Goal: Task Accomplishment & Management: Manage account settings

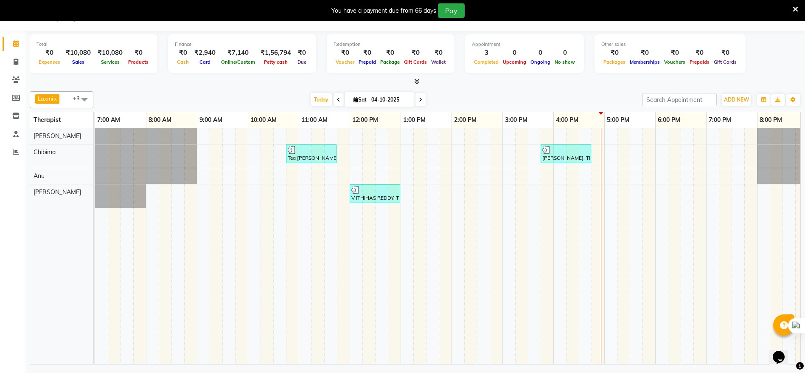
click at [608, 138] on div "Tea [PERSON_NAME], TK01, 10:45 AM-11:45 AM, Traditional Swedish Relaxation Ther…" at bounding box center [502, 245] width 815 height 235
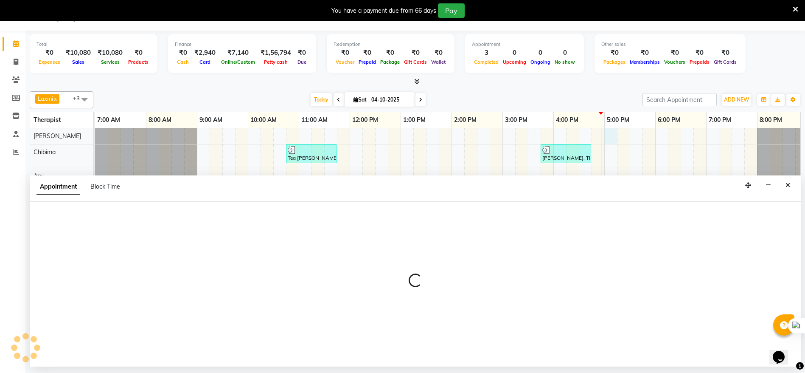
select select "86018"
select select "1020"
select select "tentative"
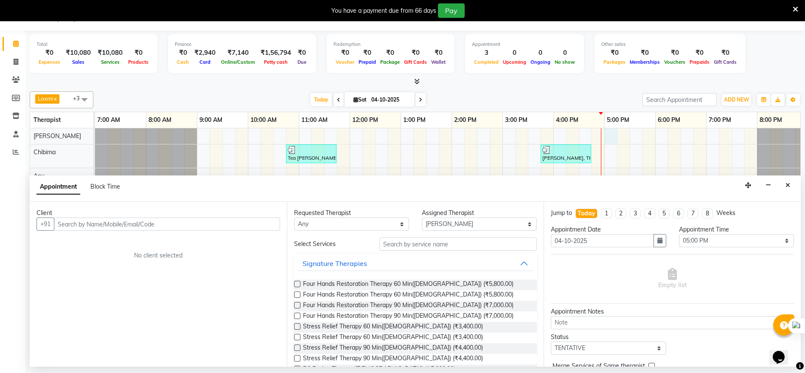
click at [167, 219] on input "text" at bounding box center [167, 223] width 226 height 13
click at [7, 188] on div "Calendar Invoice Clients Members Inventory Staff Reports Completed InProgress U…" at bounding box center [57, 192] width 115 height 336
click at [4, 189] on div "Calendar Invoice Clients Members Inventory Staff Reports Completed InProgress U…" at bounding box center [57, 192] width 115 height 336
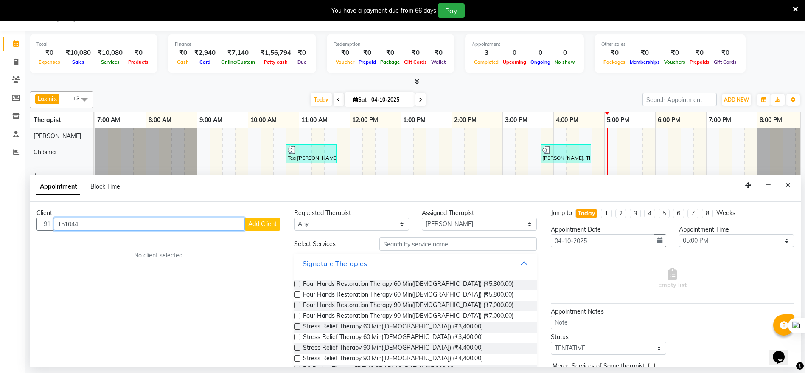
click at [98, 226] on input "151044" at bounding box center [149, 223] width 191 height 13
type input "15104498106"
click at [247, 224] on button "Add Client" at bounding box center [262, 223] width 35 height 13
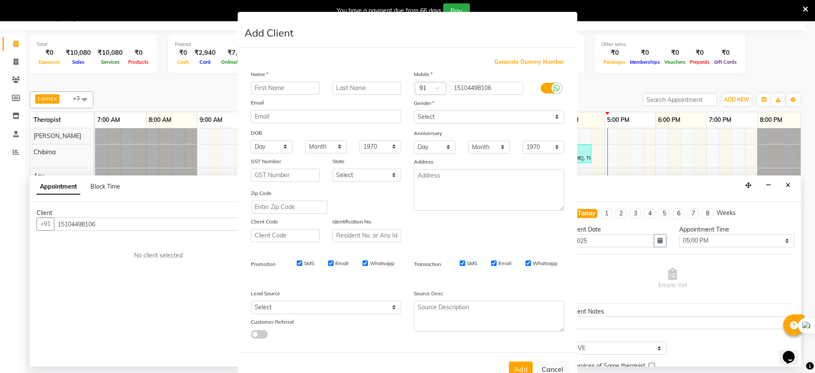
click at [275, 90] on input "text" at bounding box center [285, 87] width 69 height 13
type input "a"
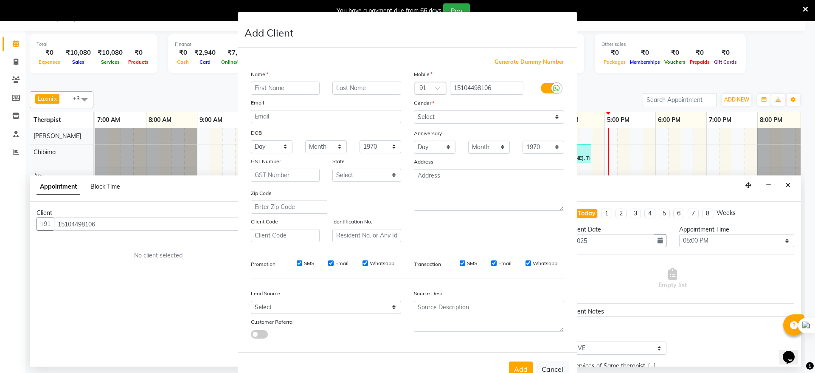
type input "a"
type input "[PERSON_NAME]"
drag, startPoint x: 553, startPoint y: 116, endPoint x: 547, endPoint y: 119, distance: 6.5
click at [549, 118] on select "Select [DEMOGRAPHIC_DATA] [DEMOGRAPHIC_DATA] Other Prefer Not To Say" at bounding box center [489, 116] width 150 height 13
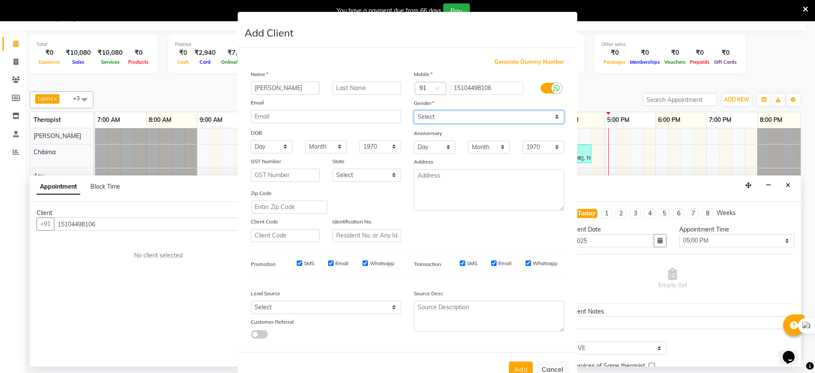
select select "[DEMOGRAPHIC_DATA]"
click at [414, 110] on select "Select [DEMOGRAPHIC_DATA] [DEMOGRAPHIC_DATA] Other Prefer Not To Say" at bounding box center [489, 116] width 150 height 13
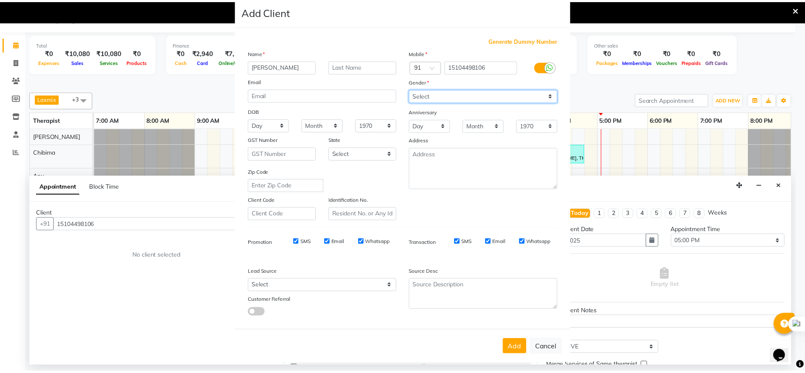
scroll to position [33, 0]
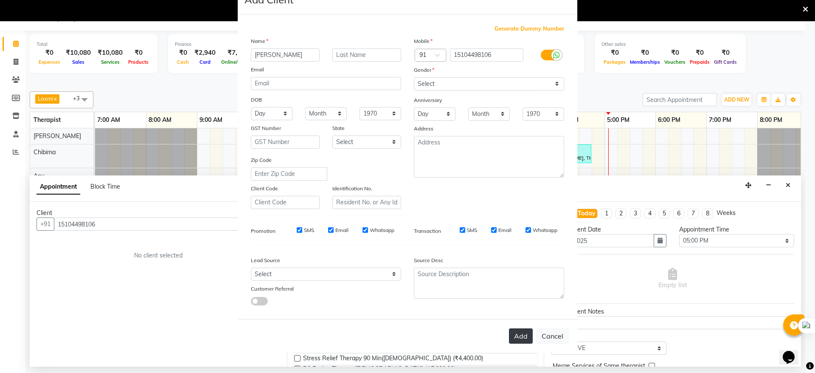
click at [525, 335] on button "Add" at bounding box center [521, 335] width 24 height 15
type input "15*******06"
select select
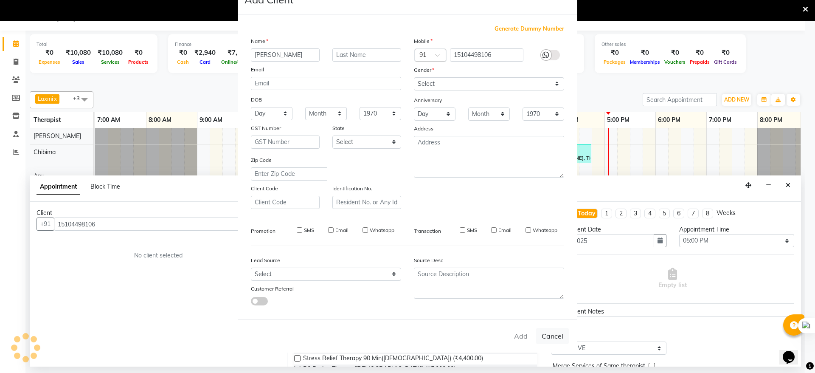
select select
checkbox input "false"
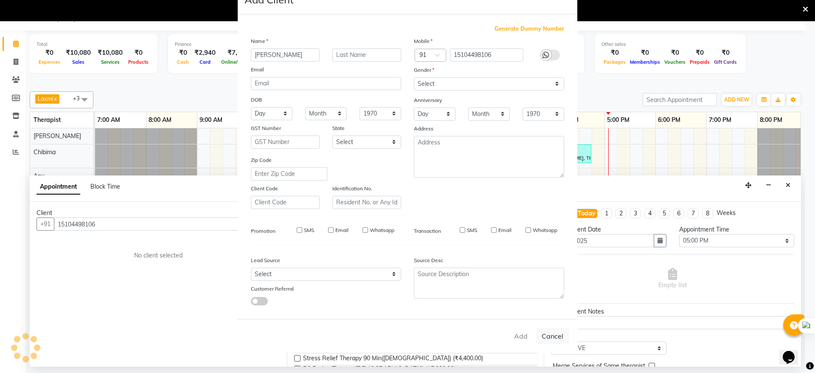
checkbox input "false"
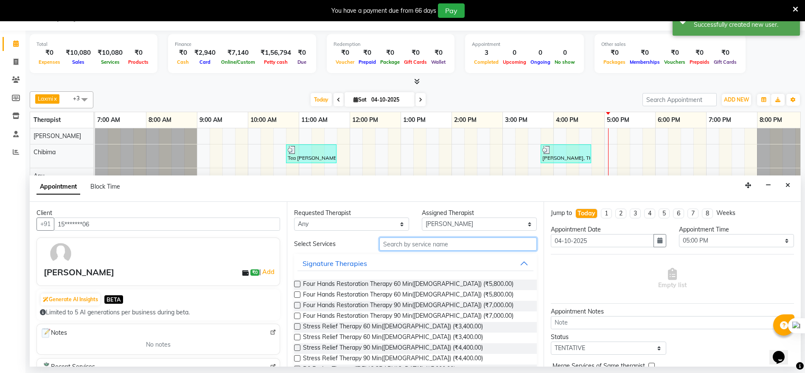
click at [403, 246] on input "text" at bounding box center [458, 243] width 158 height 13
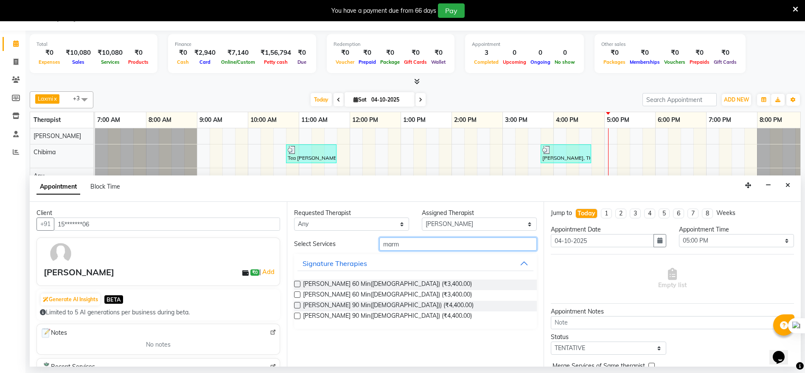
type input "marm"
click at [297, 283] on label at bounding box center [297, 283] width 6 height 6
click at [297, 283] on input "checkbox" at bounding box center [297, 285] width 6 height 6
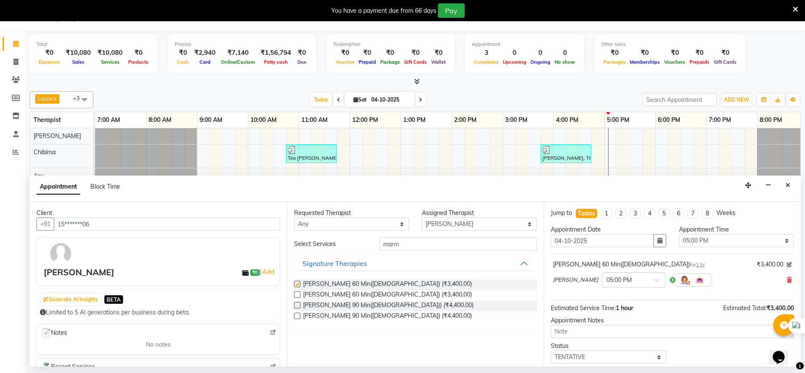
checkbox input "false"
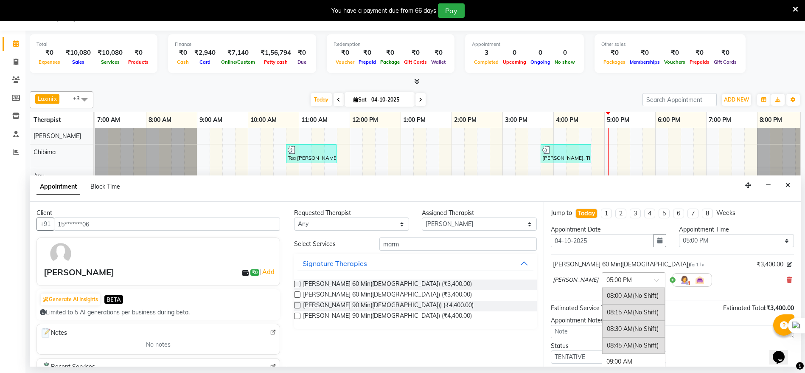
click at [654, 279] on span at bounding box center [659, 282] width 11 height 9
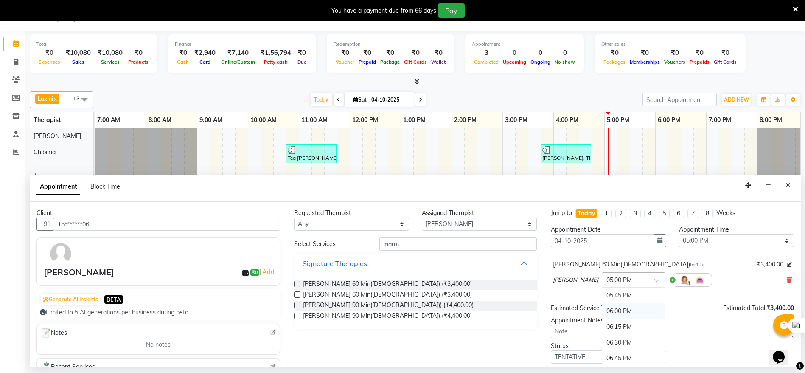
scroll to position [632, 0]
click at [602, 294] on div "06:00 PM" at bounding box center [633, 294] width 63 height 16
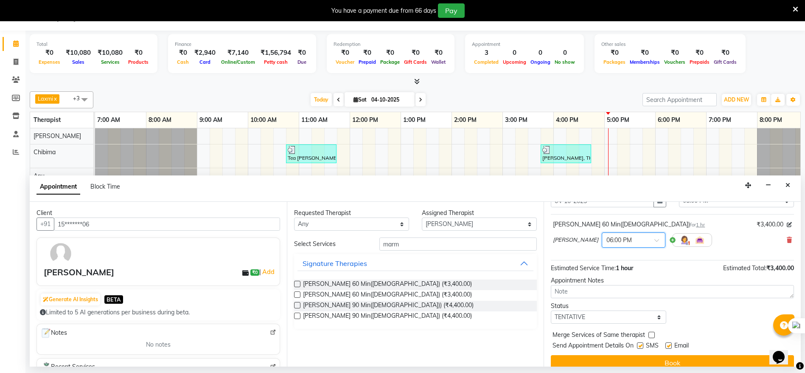
scroll to position [50, 0]
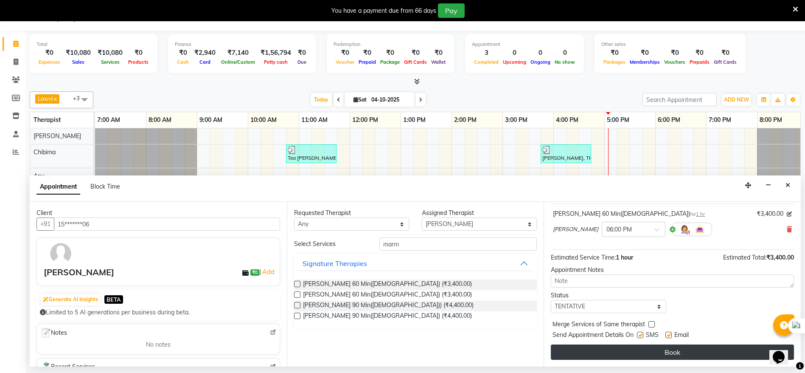
click at [652, 354] on button "Book" at bounding box center [672, 351] width 243 height 15
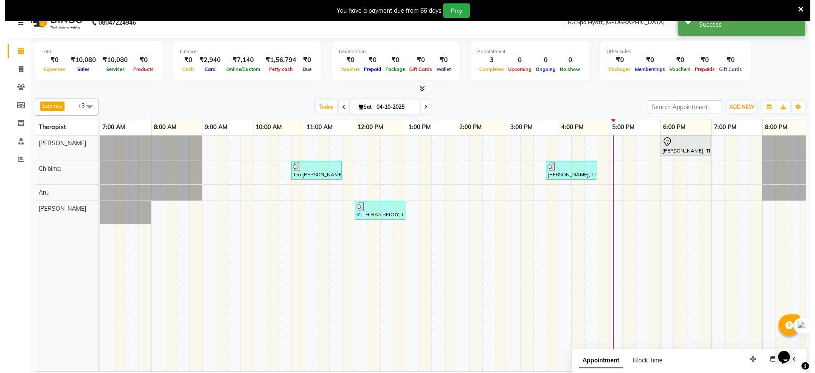
scroll to position [21, 0]
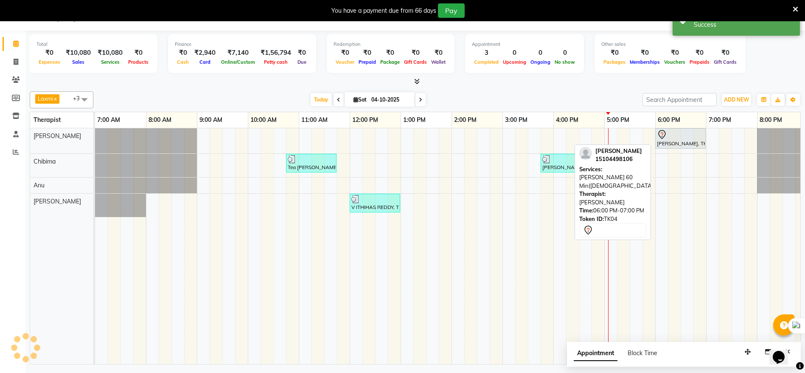
click at [688, 141] on div "[PERSON_NAME], TK04, 06:00 PM-07:00 PM, [PERSON_NAME] 60 Min([DEMOGRAPHIC_DATA])" at bounding box center [680, 138] width 49 height 18
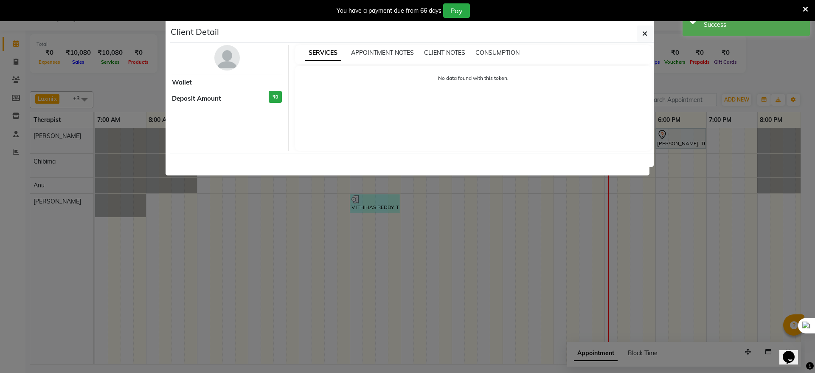
select select "7"
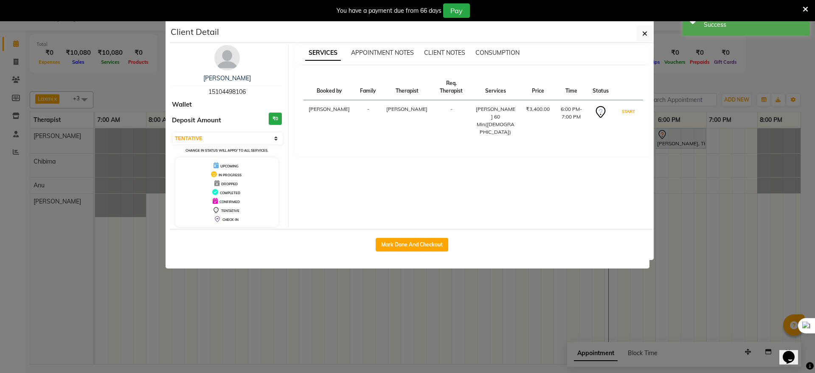
click at [625, 100] on td "START" at bounding box center [627, 120] width 29 height 41
click at [424, 249] on button "Mark Done And Checkout" at bounding box center [411, 245] width 73 height 14
select select "8612"
select select "service"
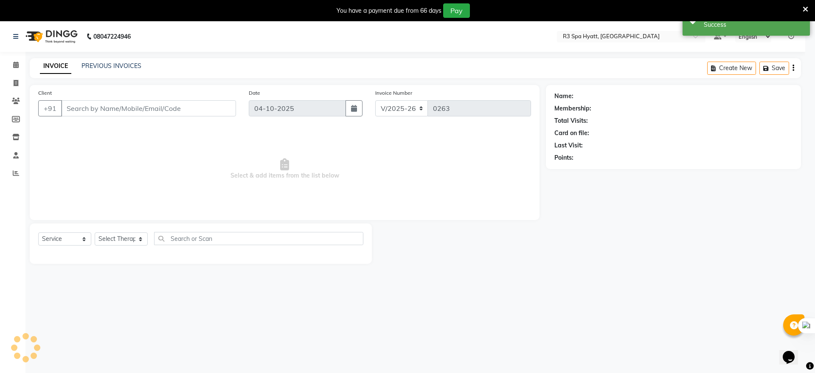
select select "3"
type input "15*******06"
select select "86018"
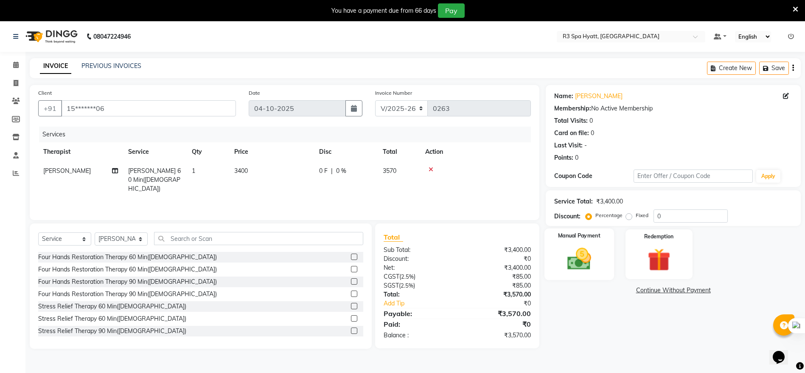
click at [602, 258] on div "Manual Payment" at bounding box center [579, 254] width 70 height 52
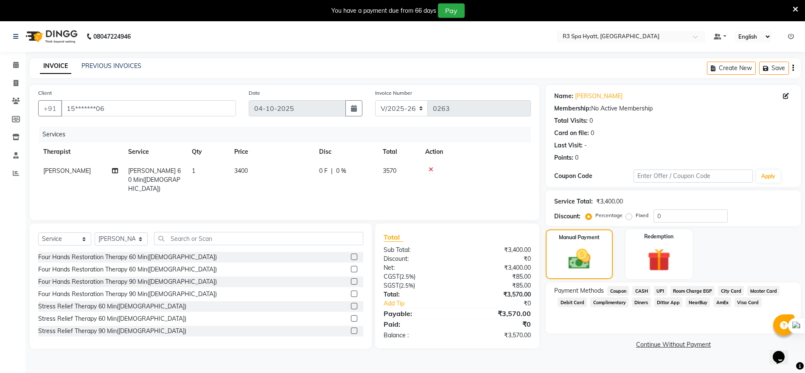
click at [745, 301] on span "Visa Card" at bounding box center [747, 302] width 27 height 10
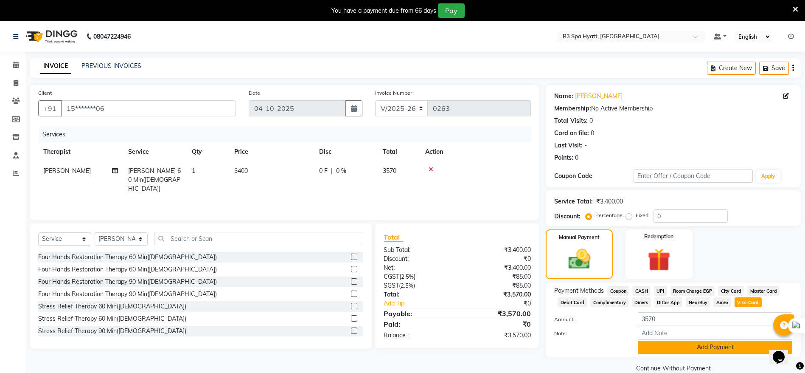
click at [726, 348] on button "Add Payment" at bounding box center [715, 346] width 154 height 13
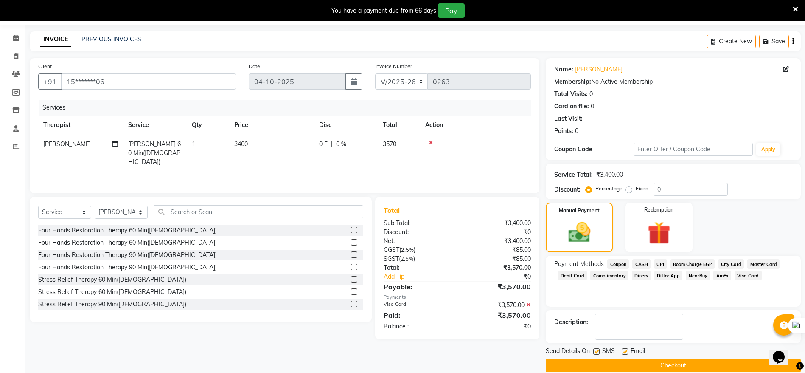
scroll to position [39, 0]
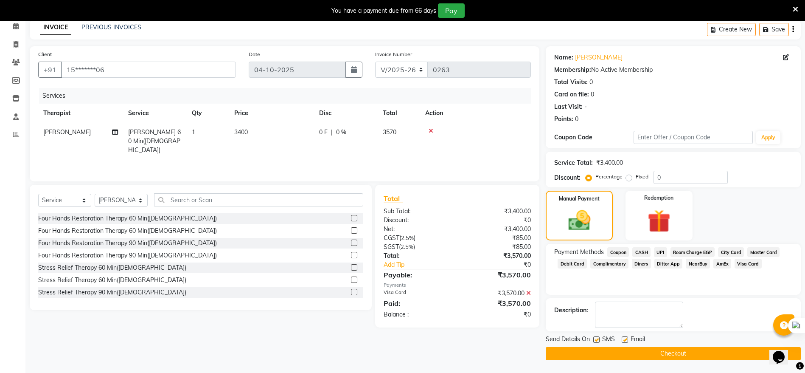
click at [650, 356] on button "Checkout" at bounding box center [673, 353] width 255 height 13
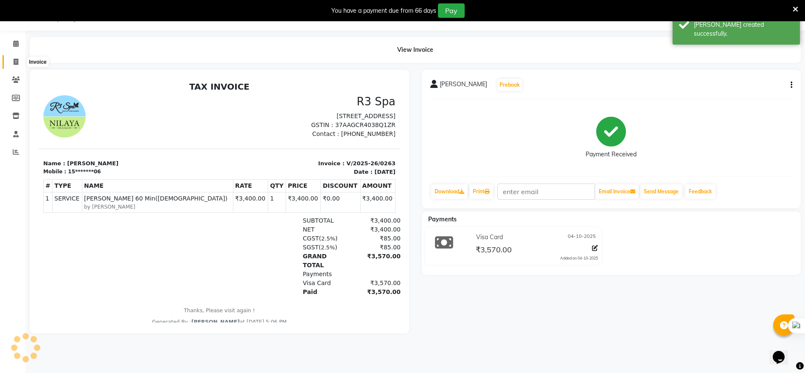
click at [13, 64] on span at bounding box center [15, 62] width 15 height 10
select select "8612"
select select "service"
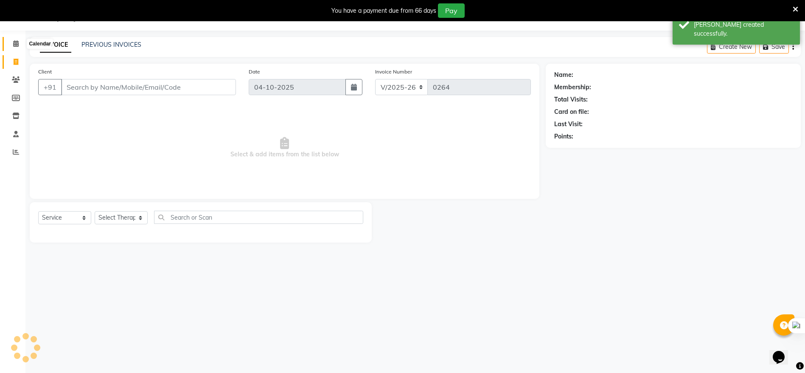
click at [16, 46] on icon at bounding box center [16, 43] width 6 height 6
